Goal: Transaction & Acquisition: Obtain resource

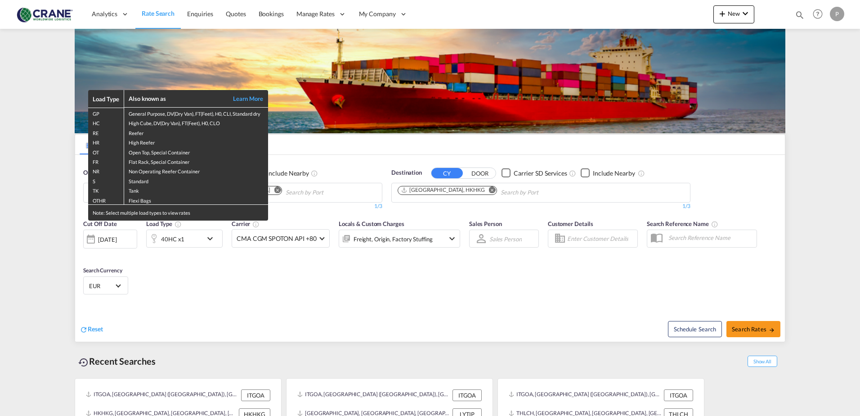
click at [50, 188] on div "Load Type Also known as Learn More GP General Purpose, DV(Dry Van), FT(Feet), H…" at bounding box center [430, 208] width 860 height 416
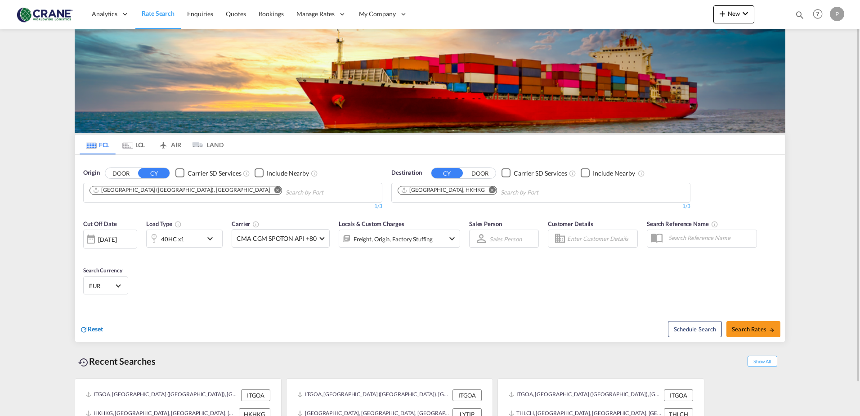
click at [89, 330] on span "Reset" at bounding box center [95, 329] width 15 height 8
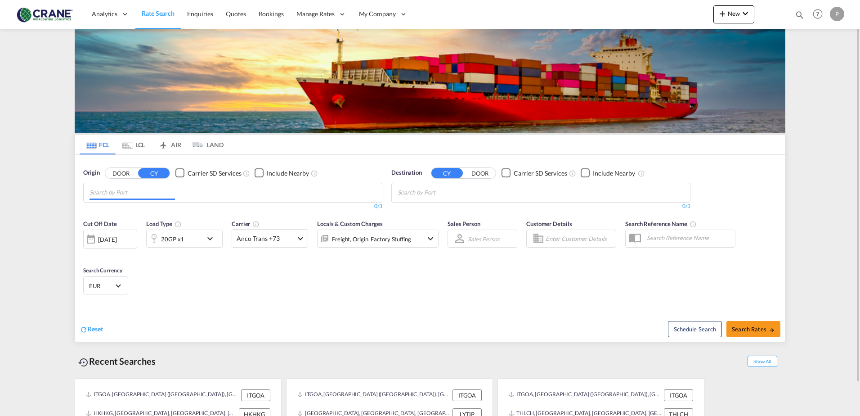
click at [132, 191] on input "Chips input." at bounding box center [132, 192] width 85 height 14
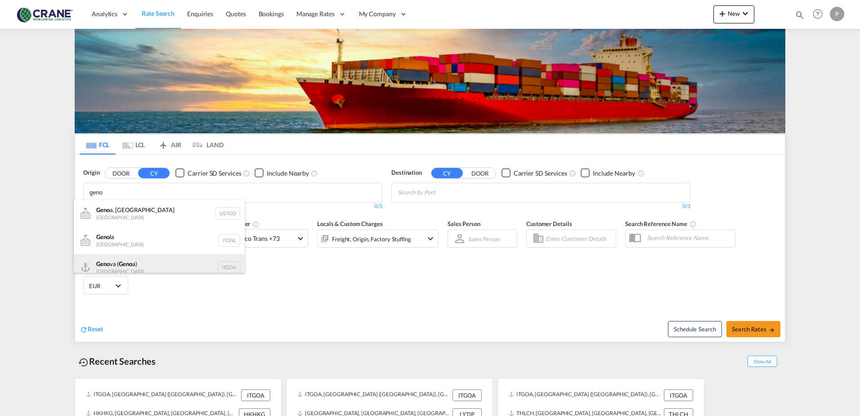
type input "geno"
click at [151, 266] on div "Geno va ( Geno a) Italy ITGOA" at bounding box center [159, 267] width 171 height 27
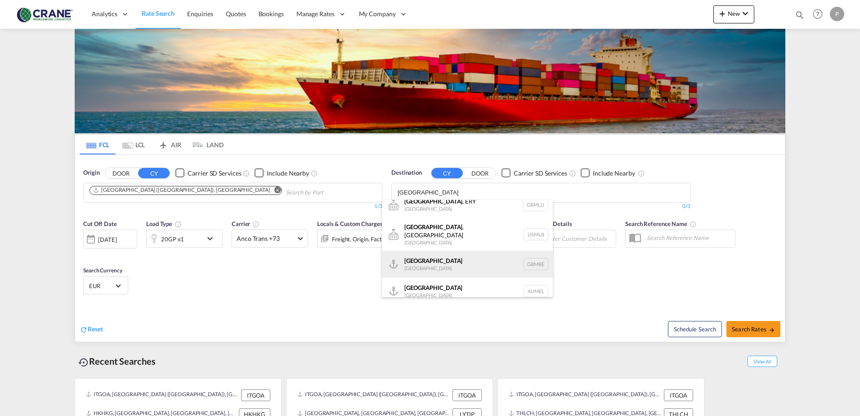
scroll to position [11, 0]
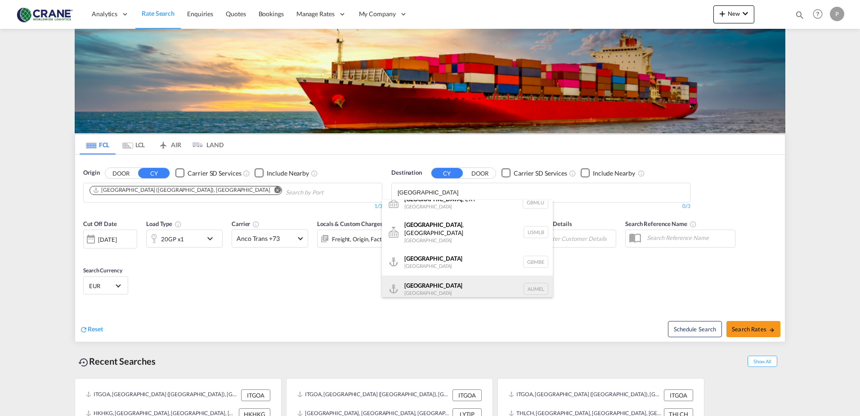
type input "melbourne"
click at [407, 288] on div "Melbourne Australia AUMEL" at bounding box center [467, 288] width 171 height 27
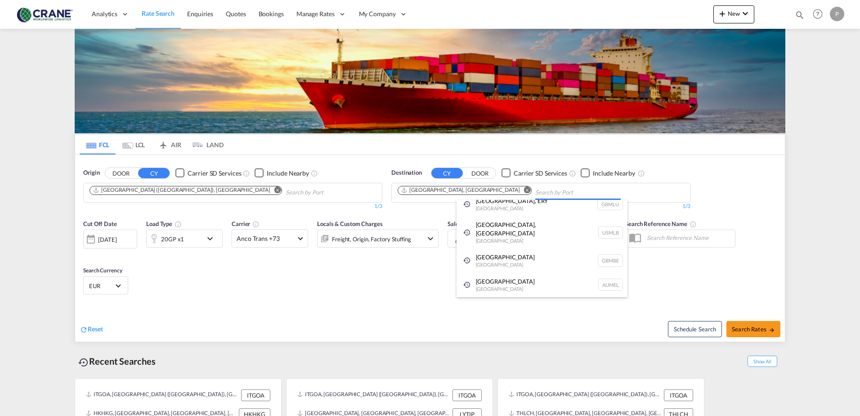
scroll to position [0, 0]
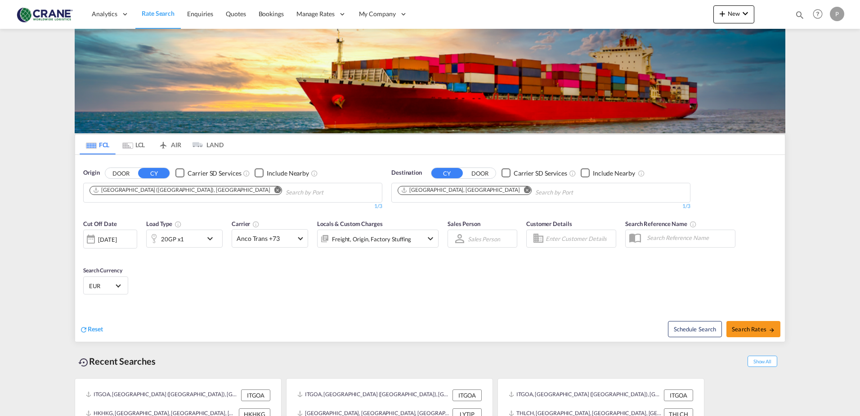
click at [209, 239] on md-icon "icon-chevron-down" at bounding box center [212, 238] width 15 height 11
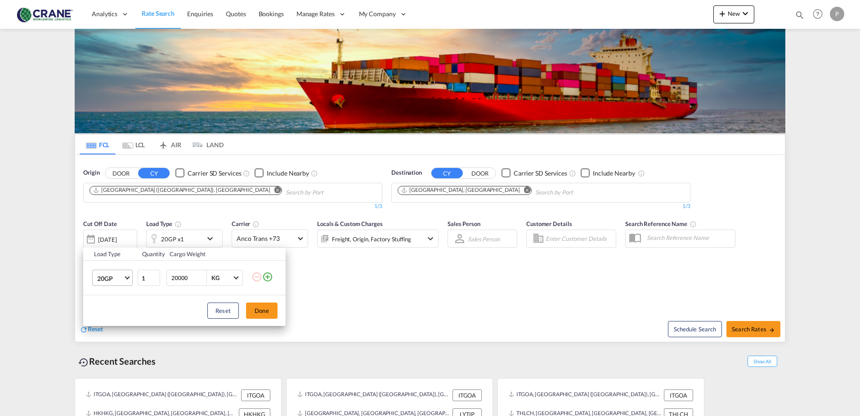
click at [126, 275] on span "Choose: \a20GP" at bounding box center [127, 276] width 5 height 5
click at [119, 302] on md-option "40GP" at bounding box center [120, 300] width 61 height 22
click at [258, 307] on button "Done" at bounding box center [261, 310] width 31 height 16
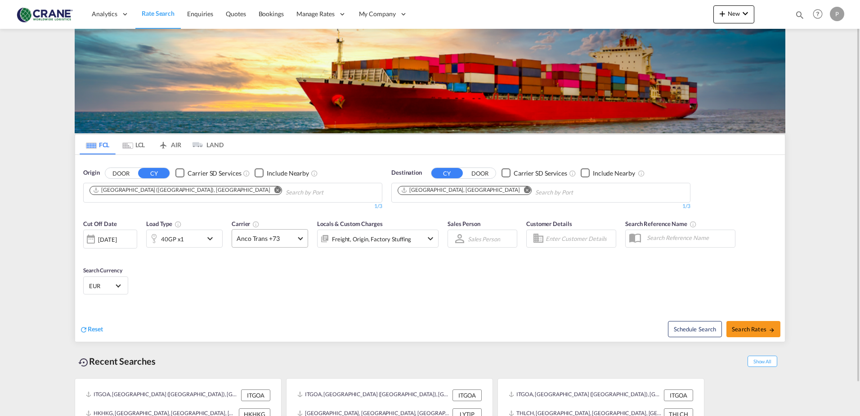
click at [301, 240] on md-select-value "Anco Trans +73" at bounding box center [270, 238] width 76 height 18
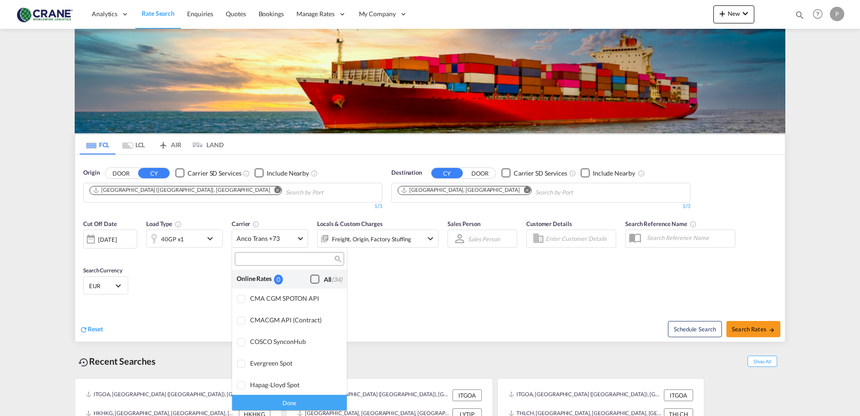
click at [310, 281] on div "Checkbox No Ink" at bounding box center [314, 278] width 9 height 9
click at [743, 330] on md-backdrop at bounding box center [430, 208] width 860 height 416
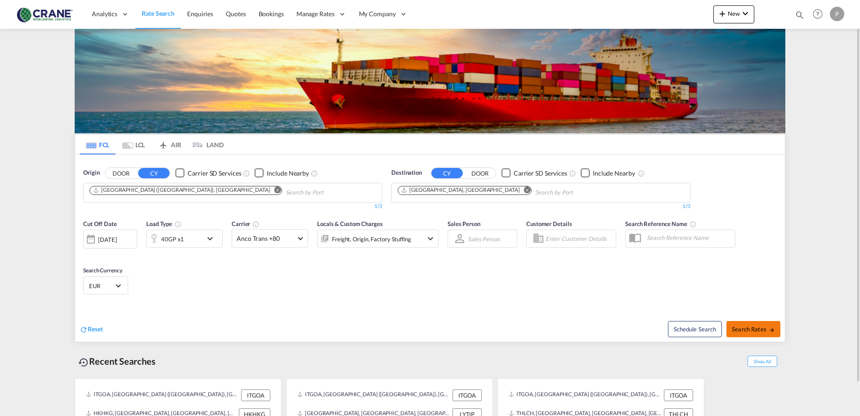
click at [755, 327] on span "Search Rates" at bounding box center [753, 328] width 43 height 7
type input "ITGOA to AUMEL / 5 Sep 2025"
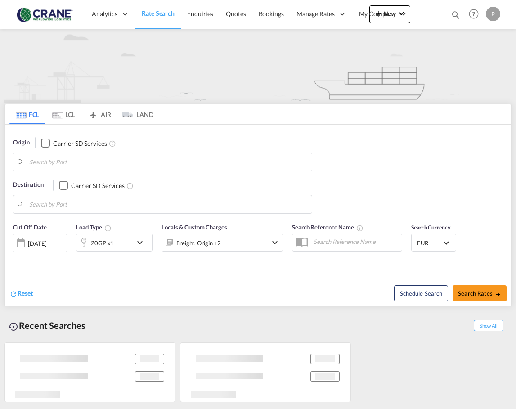
type input "[GEOGRAPHIC_DATA] ([GEOGRAPHIC_DATA]), [GEOGRAPHIC_DATA]"
type input "[GEOGRAPHIC_DATA], [GEOGRAPHIC_DATA]"
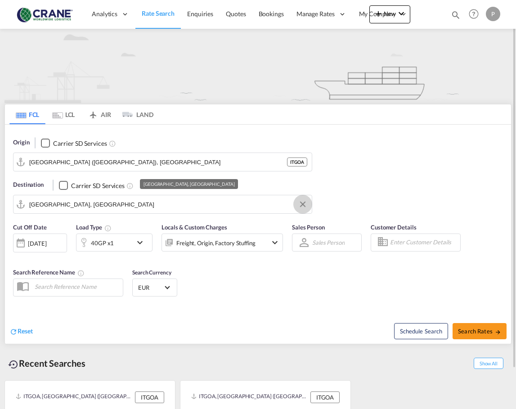
click at [301, 202] on button "Clear Input" at bounding box center [302, 204] width 13 height 13
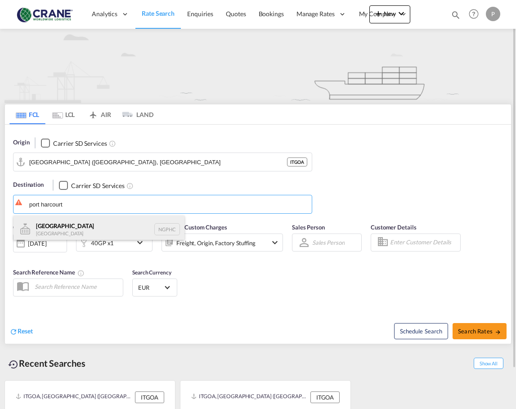
click at [46, 232] on div "[GEOGRAPHIC_DATA] [GEOGRAPHIC_DATA] NGPHC" at bounding box center [98, 229] width 171 height 27
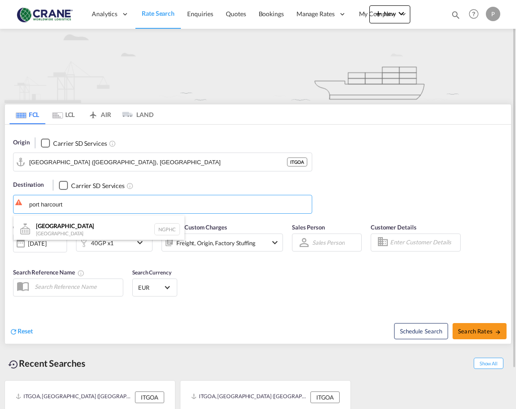
type input "[GEOGRAPHIC_DATA], NGPHC"
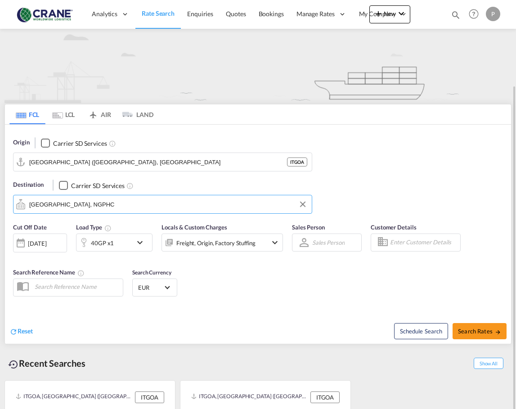
scroll to position [45, 0]
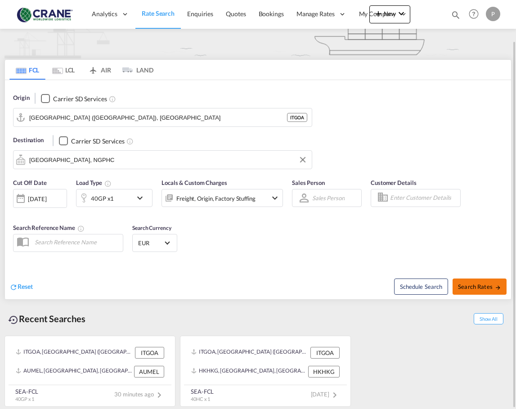
click at [461, 287] on span "Search Rates" at bounding box center [479, 286] width 43 height 7
type input "ITGOA to NGPHC / [DATE]"
